Goal: Book appointment/travel/reservation

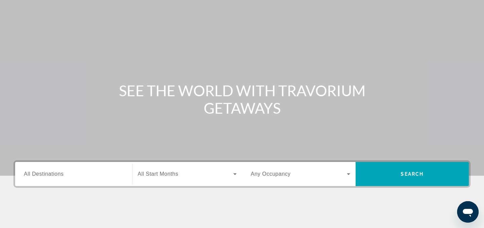
scroll to position [34, 0]
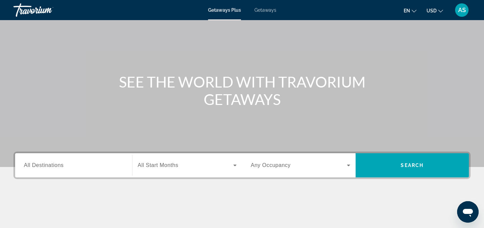
click at [80, 164] on input "Destination All Destinations" at bounding box center [73, 166] width 99 height 8
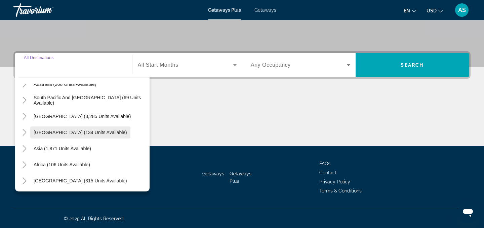
scroll to position [109, 0]
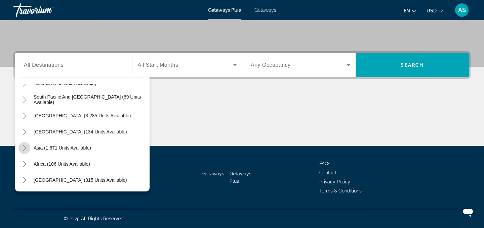
click at [26, 148] on icon "Toggle Asia (1,871 units available)" at bounding box center [25, 148] width 4 height 7
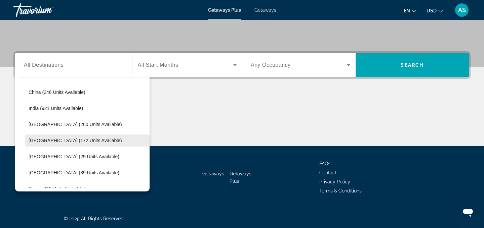
scroll to position [215, 0]
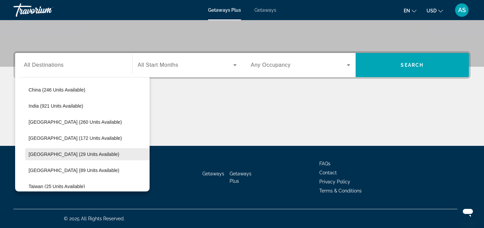
click at [49, 155] on span "[GEOGRAPHIC_DATA] (29 units available)" at bounding box center [74, 154] width 91 height 5
type input "**********"
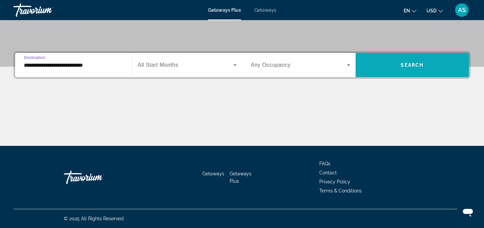
click at [396, 70] on span "Search widget" at bounding box center [412, 65] width 114 height 16
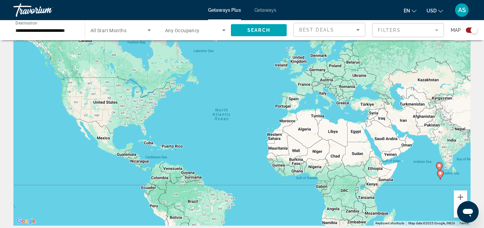
scroll to position [22, 0]
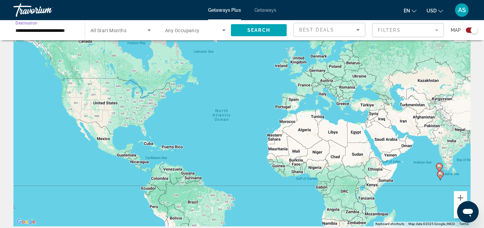
click at [34, 31] on input "**********" at bounding box center [45, 31] width 60 height 8
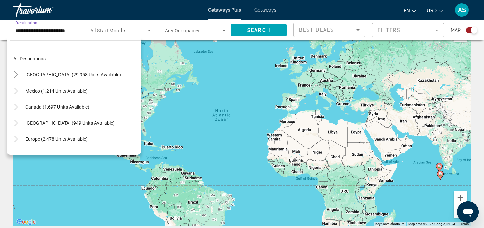
scroll to position [233, 0]
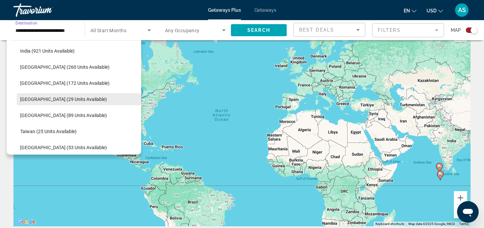
click at [89, 99] on span "Search widget" at bounding box center [79, 99] width 124 height 16
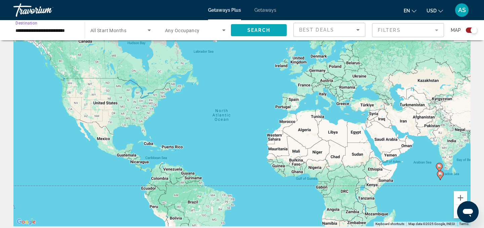
click at [247, 34] on span "Search widget" at bounding box center [259, 30] width 56 height 16
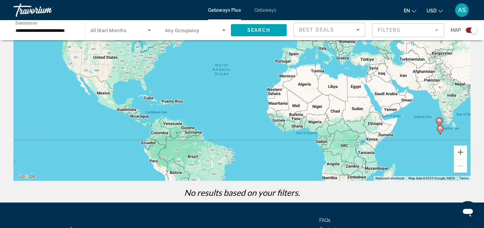
scroll to position [0, 0]
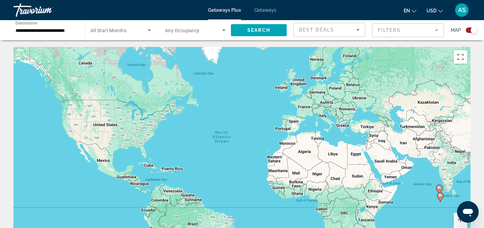
click at [62, 33] on input "**********" at bounding box center [45, 31] width 60 height 8
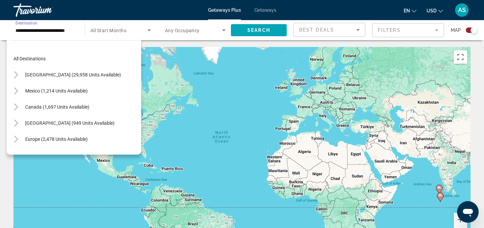
scroll to position [233, 0]
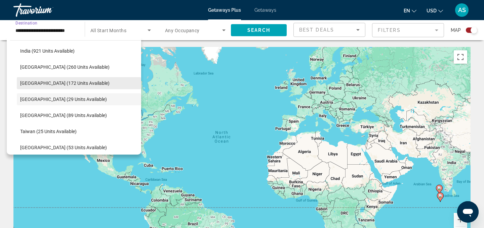
click at [56, 83] on span "[GEOGRAPHIC_DATA] (172 units available)" at bounding box center [64, 83] width 89 height 5
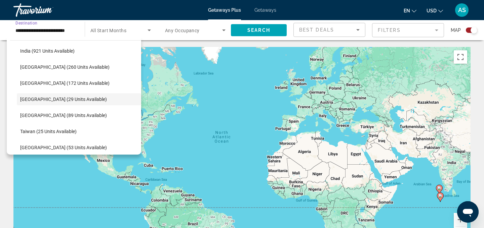
type input "**********"
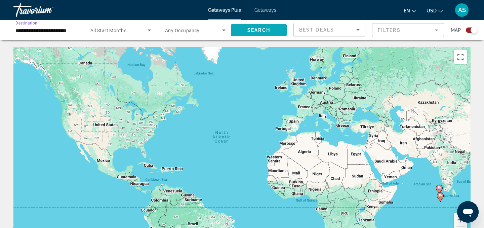
click at [260, 31] on span "Search" at bounding box center [258, 30] width 23 height 5
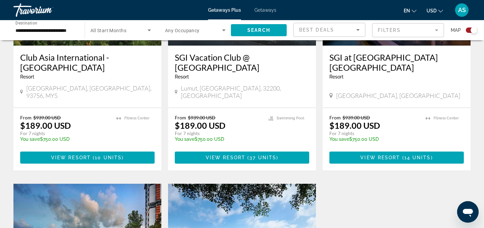
scroll to position [318, 0]
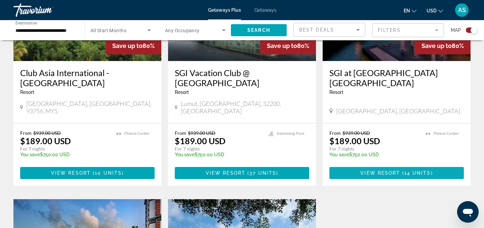
click at [378, 170] on span "Main content" at bounding box center [396, 173] width 134 height 16
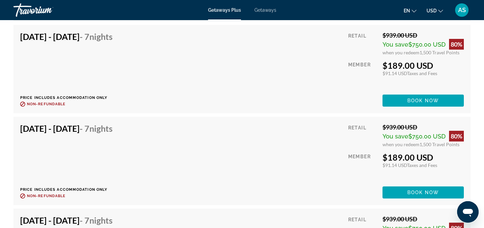
scroll to position [2074, 0]
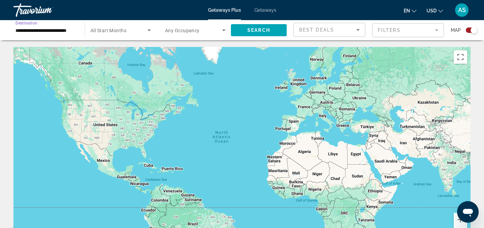
click at [51, 32] on input "**********" at bounding box center [45, 31] width 60 height 8
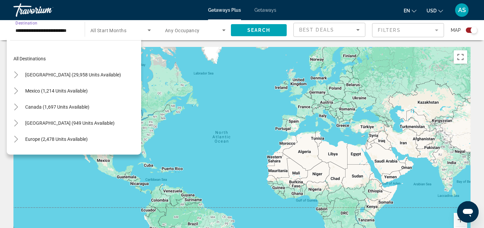
scroll to position [217, 0]
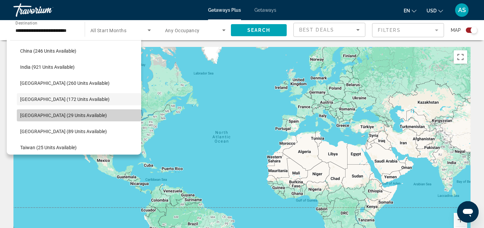
click at [51, 115] on span "[GEOGRAPHIC_DATA] (29 units available)" at bounding box center [63, 115] width 87 height 5
type input "**********"
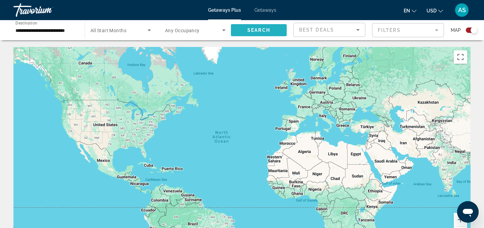
click at [244, 33] on span "Search widget" at bounding box center [259, 30] width 56 height 16
click at [42, 29] on input "**********" at bounding box center [45, 31] width 60 height 8
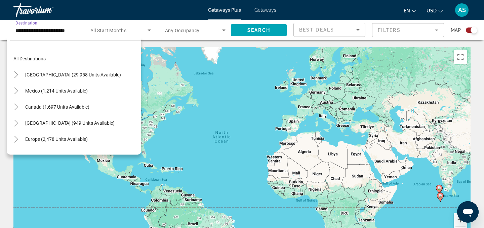
scroll to position [233, 0]
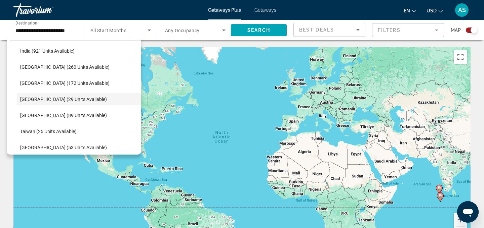
click at [266, 8] on span "Getaways" at bounding box center [265, 9] width 22 height 5
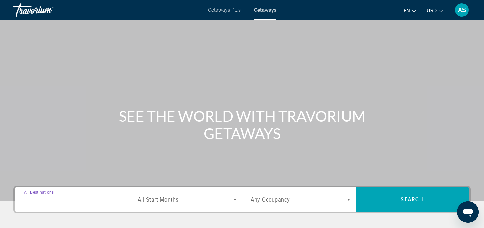
click at [77, 202] on input "Destination All Destinations" at bounding box center [73, 200] width 99 height 8
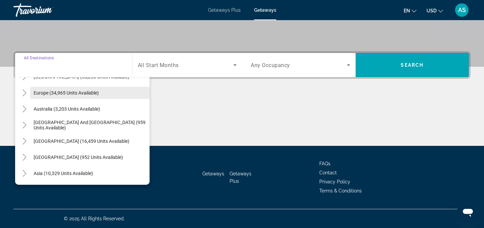
scroll to position [109, 0]
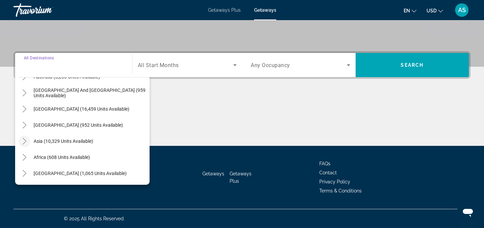
click at [23, 140] on icon "Toggle Asia (10,329 units available)" at bounding box center [24, 141] width 7 height 7
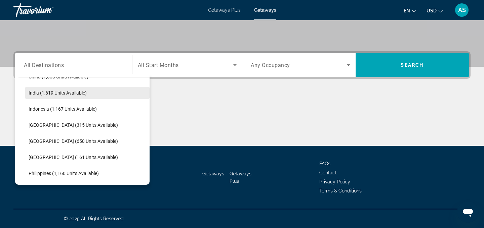
scroll to position [223, 0]
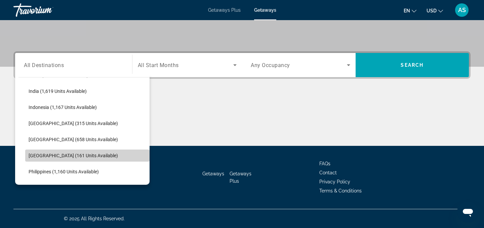
click at [37, 157] on span "[GEOGRAPHIC_DATA] (161 units available)" at bounding box center [73, 155] width 89 height 5
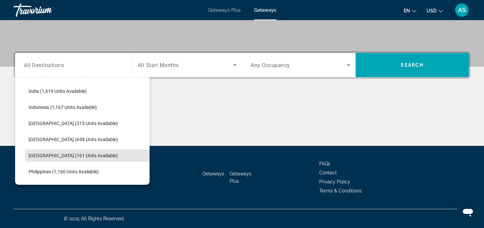
type input "**********"
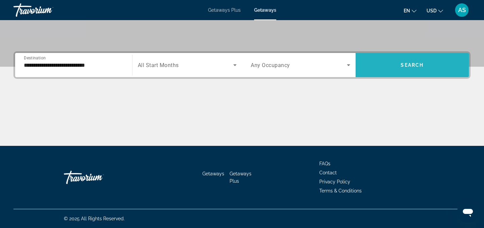
click at [418, 60] on span "Search widget" at bounding box center [412, 65] width 114 height 16
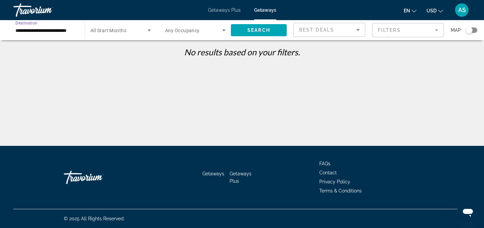
click at [37, 29] on input "**********" at bounding box center [45, 31] width 60 height 8
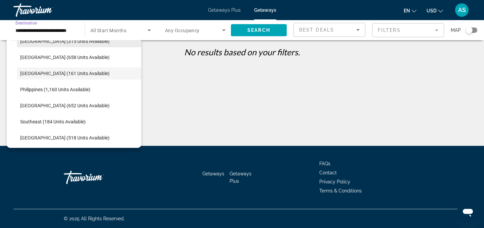
scroll to position [270, 0]
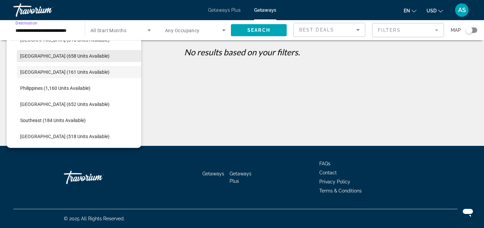
click at [38, 56] on span "[GEOGRAPHIC_DATA] (658 units available)" at bounding box center [64, 55] width 89 height 5
type input "**********"
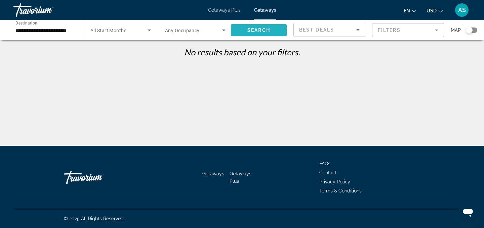
click at [272, 32] on span "Search widget" at bounding box center [259, 30] width 56 height 16
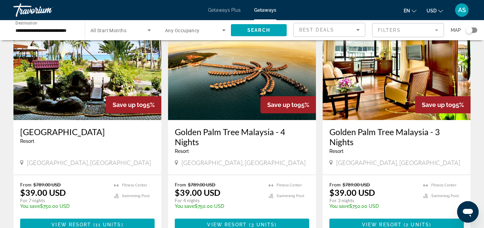
scroll to position [529, 0]
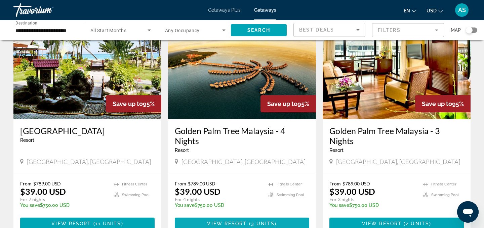
click at [229, 221] on span "View Resort" at bounding box center [227, 223] width 40 height 5
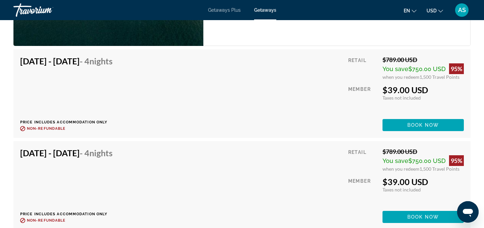
scroll to position [1254, 0]
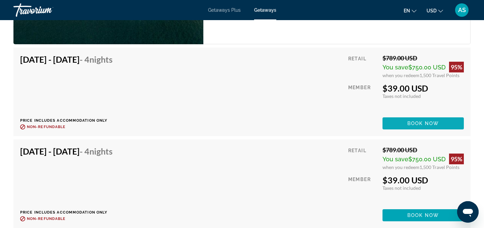
click at [407, 122] on span "Book now" at bounding box center [423, 123] width 32 height 5
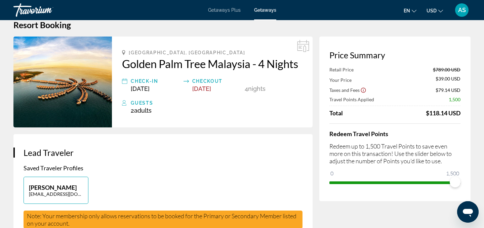
scroll to position [12, 0]
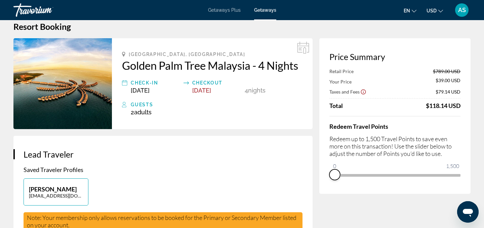
drag, startPoint x: 454, startPoint y: 182, endPoint x: 294, endPoint y: 189, distance: 161.0
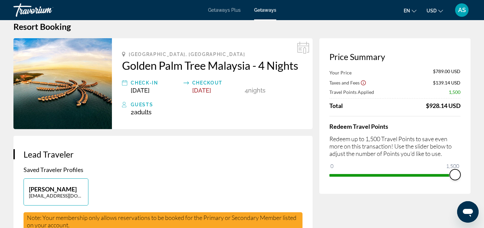
drag, startPoint x: 336, startPoint y: 164, endPoint x: 474, endPoint y: 165, distance: 138.7
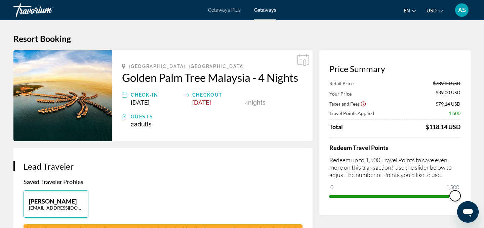
scroll to position [3, 0]
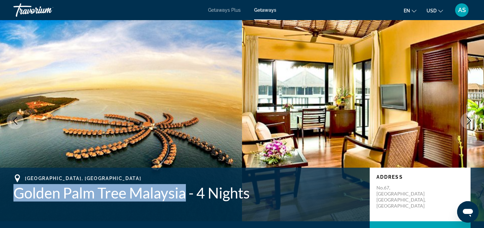
drag, startPoint x: 188, startPoint y: 197, endPoint x: 13, endPoint y: 195, distance: 174.7
click at [13, 195] on h1 "Golden Palm Tree Malaysia - 4 Nights" at bounding box center [187, 192] width 349 height 17
copy h1 "Golden Palm Tree [GEOGRAPHIC_DATA]"
